Goal: Transaction & Acquisition: Purchase product/service

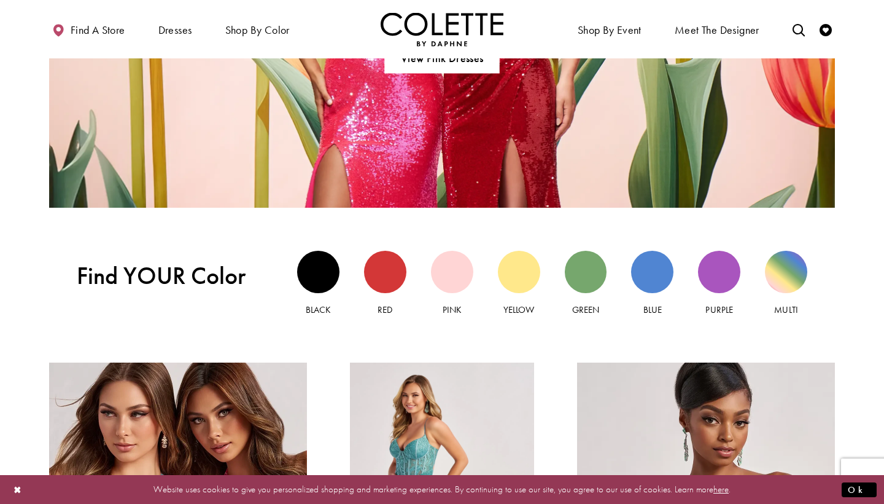
scroll to position [1007, 0]
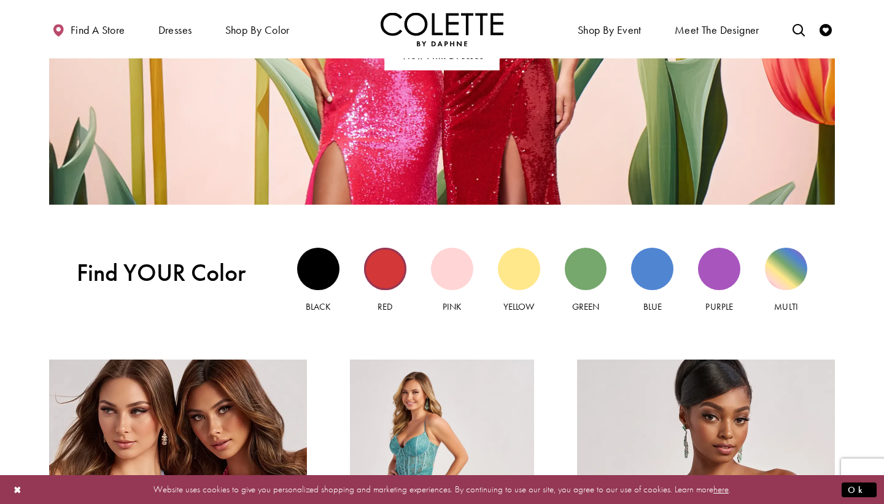
click at [400, 264] on div "Red view" at bounding box center [385, 268] width 42 height 42
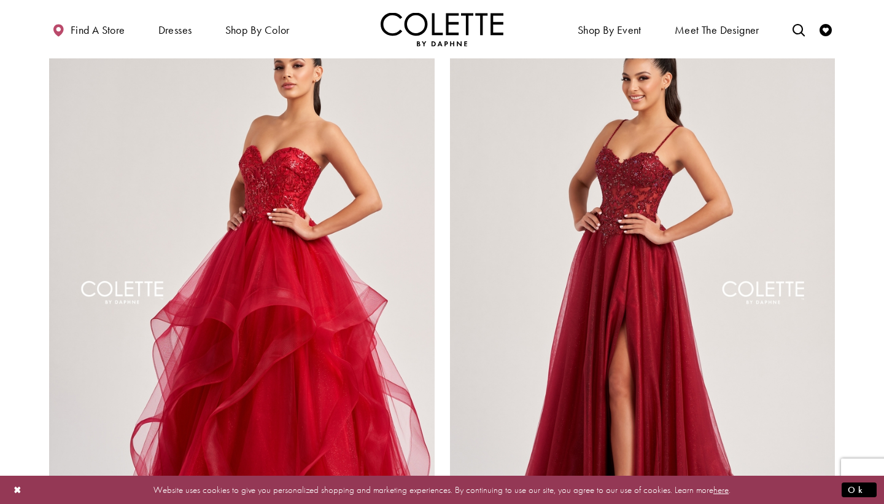
scroll to position [2683, 0]
click at [715, 126] on img "Visit Colette by Daphne Style No. CL8280 Page" at bounding box center [643, 295] width 386 height 561
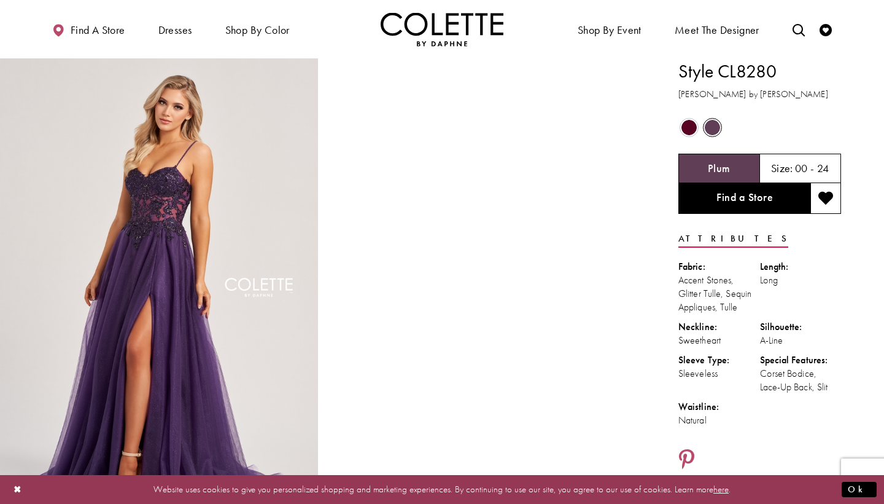
click at [686, 130] on span "Product color controls state depends on size chosen" at bounding box center [689, 127] width 15 height 15
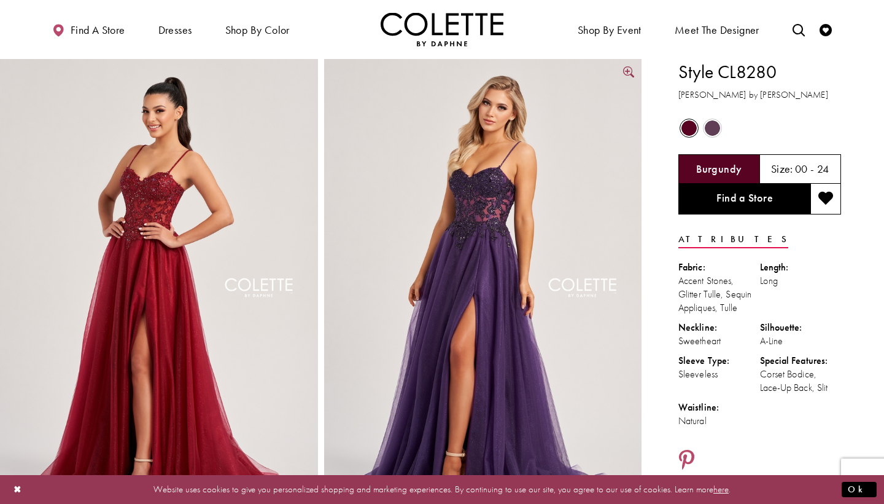
scroll to position [7, 0]
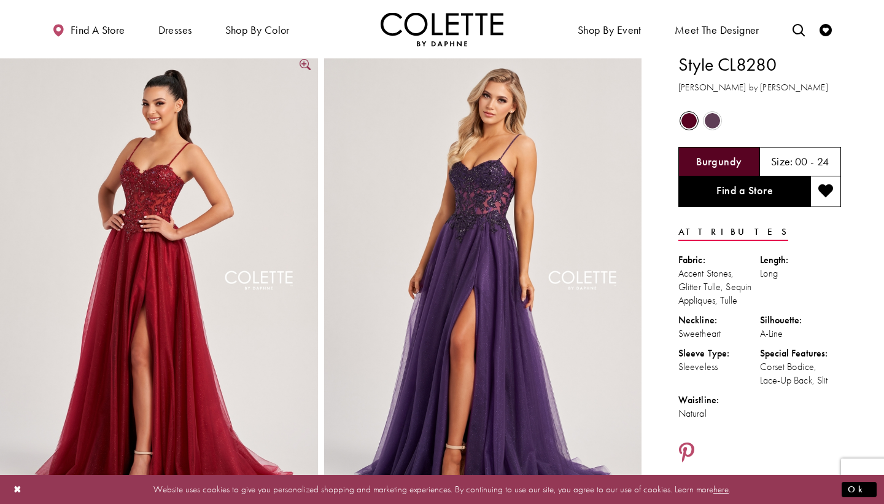
click at [227, 234] on img "Full size Style CL8280 Colette by Daphne #3 Burgundy frontface vertical picture" at bounding box center [159, 290] width 318 height 477
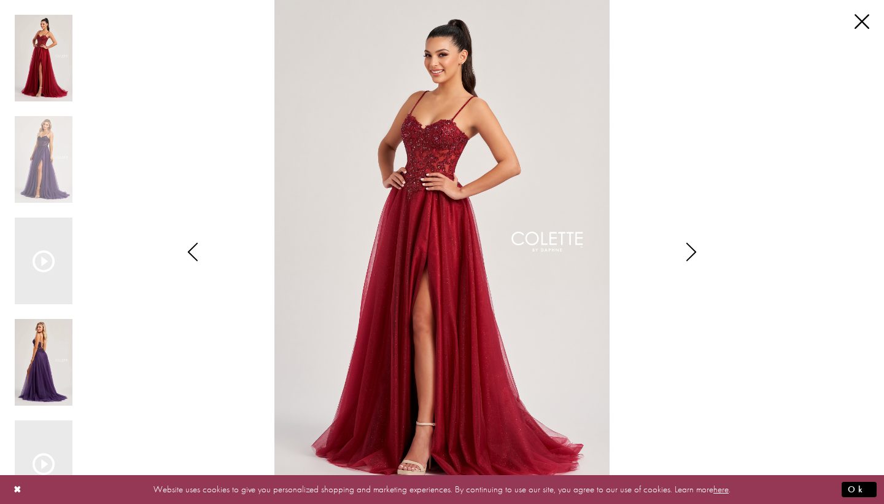
click at [23, 369] on img "Scroll List" at bounding box center [44, 362] width 58 height 87
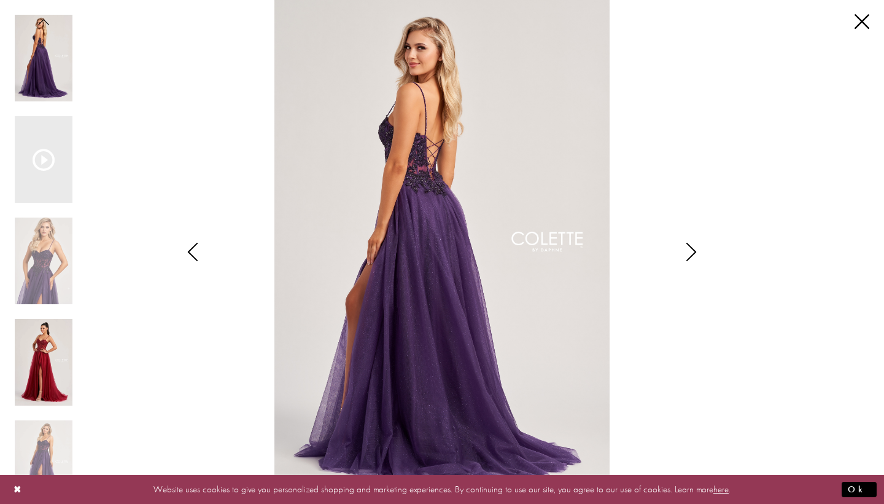
click at [42, 348] on img "Scroll List" at bounding box center [44, 362] width 58 height 87
